Goal: Task Accomplishment & Management: Manage account settings

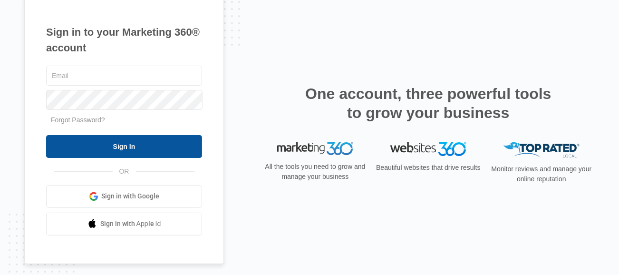
type input "[PERSON_NAME][EMAIL_ADDRESS][DOMAIN_NAME]"
click at [111, 143] on input "Sign In" at bounding box center [124, 146] width 156 height 23
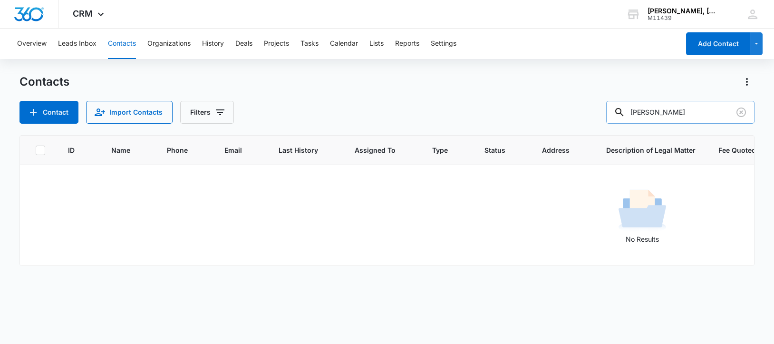
drag, startPoint x: 641, startPoint y: 114, endPoint x: 727, endPoint y: 116, distance: 85.6
click at [727, 116] on input "[PERSON_NAME]" at bounding box center [680, 112] width 148 height 23
paste input "[PERSON_NAME]"
drag, startPoint x: 639, startPoint y: 114, endPoint x: 720, endPoint y: 107, distance: 82.0
click at [720, 107] on div "[PERSON_NAME]" at bounding box center [680, 112] width 148 height 23
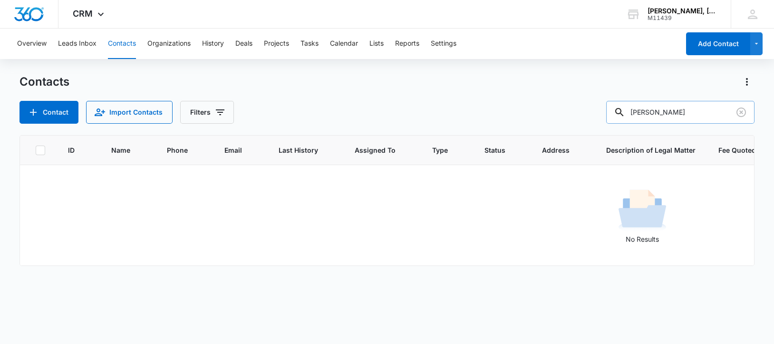
drag, startPoint x: 690, startPoint y: 115, endPoint x: 637, endPoint y: 115, distance: 52.3
click at [637, 115] on div "[PERSON_NAME]" at bounding box center [680, 112] width 148 height 23
paste input "[PERSON_NAME]"
drag, startPoint x: 642, startPoint y: 113, endPoint x: 718, endPoint y: 122, distance: 76.6
click at [718, 122] on input "[PERSON_NAME]" at bounding box center [680, 112] width 148 height 23
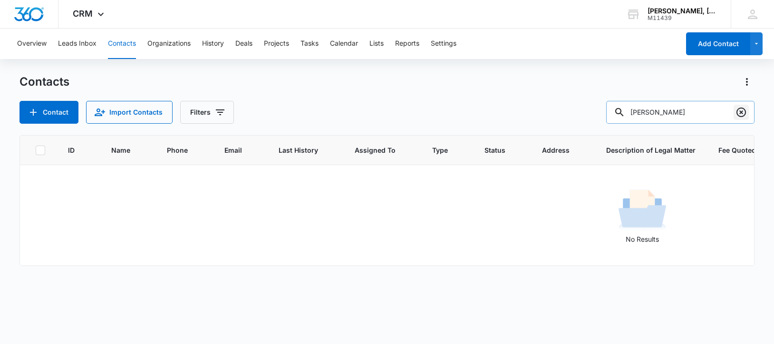
drag, startPoint x: 640, startPoint y: 110, endPoint x: 737, endPoint y: 115, distance: 97.1
click at [737, 115] on div "[PERSON_NAME]" at bounding box center [680, 112] width 148 height 23
paste input "[PERSON_NAME]"
type input "[PERSON_NAME]"
